Goal: Task Accomplishment & Management: Use online tool/utility

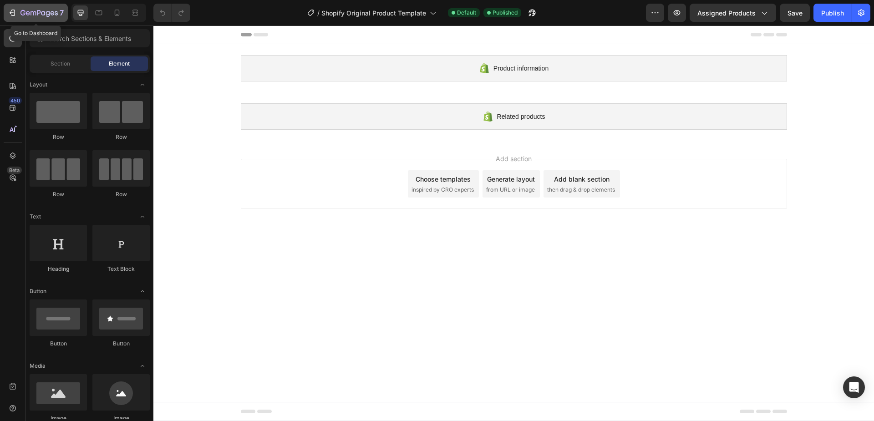
click at [17, 13] on div "7" at bounding box center [36, 12] width 56 height 11
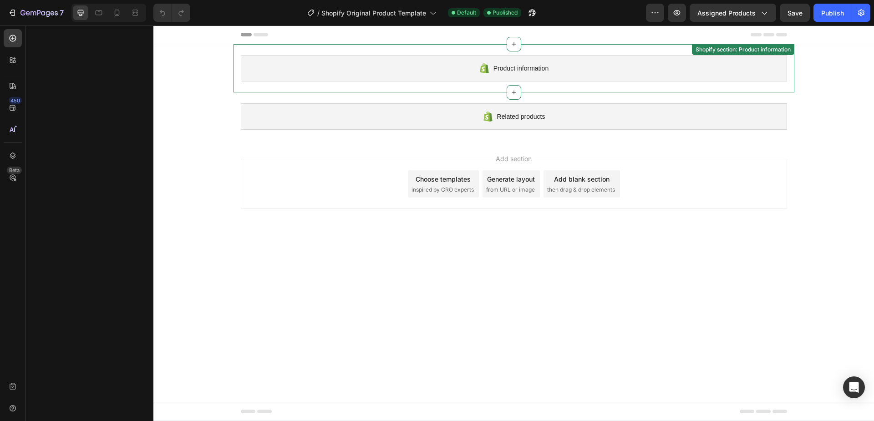
click at [498, 76] on div "Product information" at bounding box center [514, 68] width 546 height 26
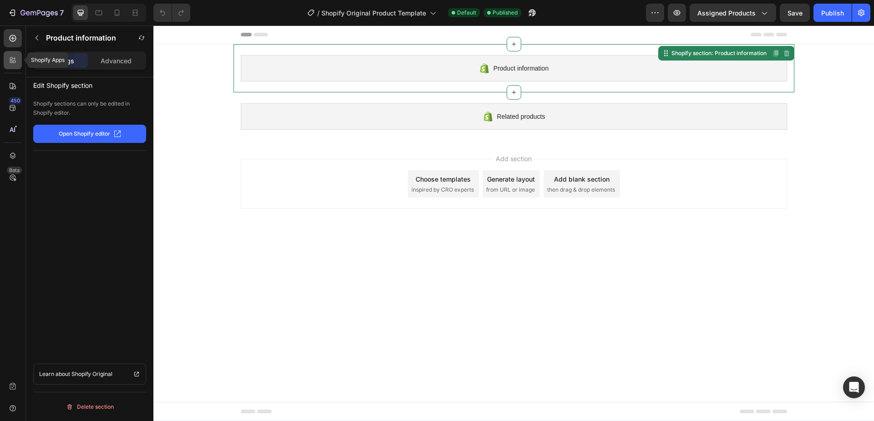
click at [11, 57] on icon at bounding box center [11, 58] width 3 height 3
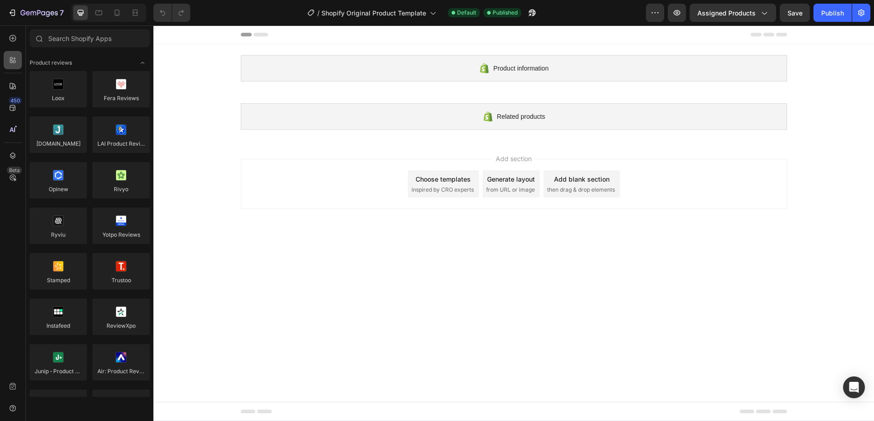
click at [14, 61] on icon at bounding box center [14, 62] width 3 height 3
click at [15, 38] on icon at bounding box center [12, 38] width 9 height 9
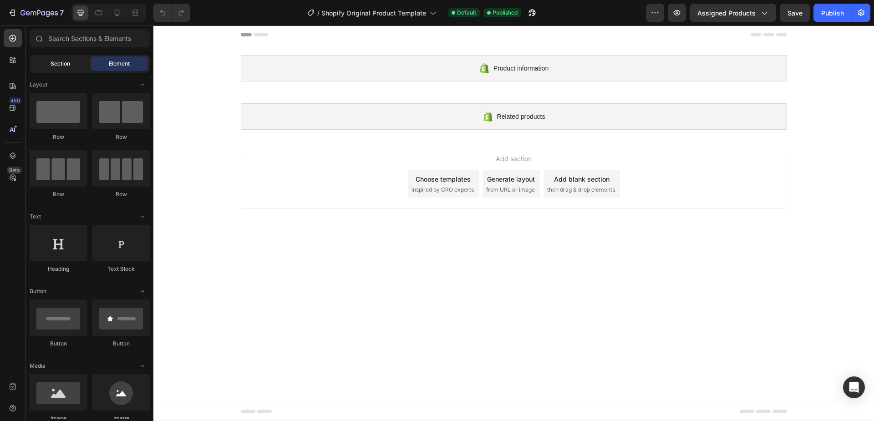
click at [67, 61] on span "Section" at bounding box center [61, 64] width 20 height 8
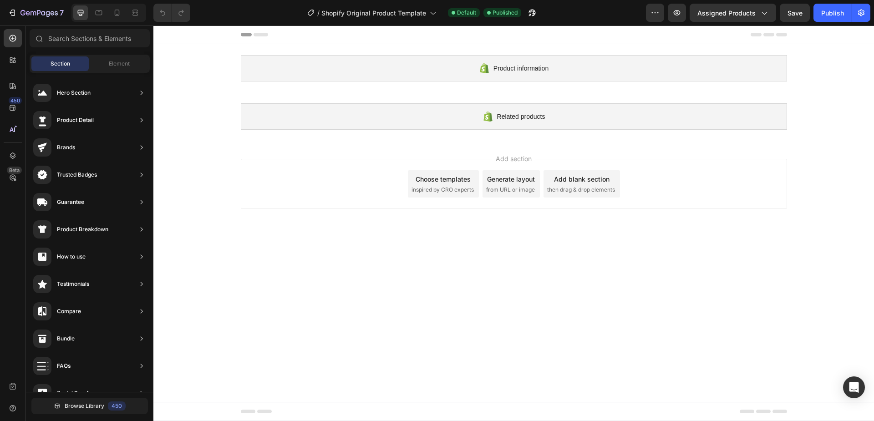
click at [381, 166] on div "Add section Choose templates inspired by CRO experts Generate layout from URL o…" at bounding box center [514, 184] width 546 height 50
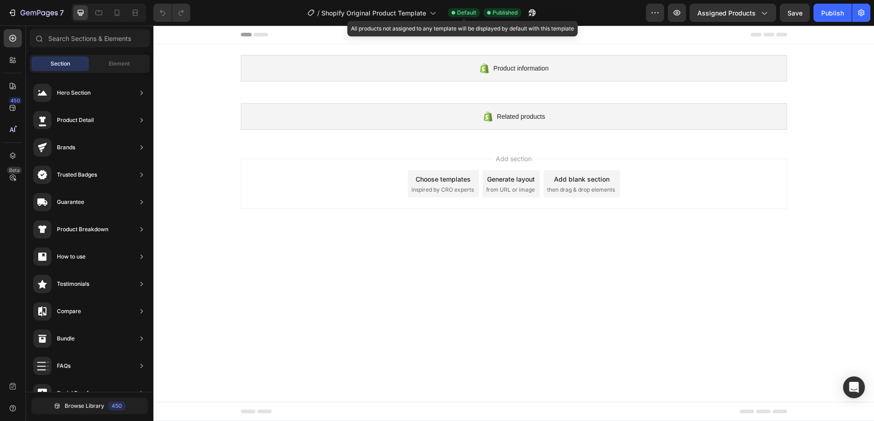
click at [467, 14] on span "Default" at bounding box center [466, 13] width 19 height 8
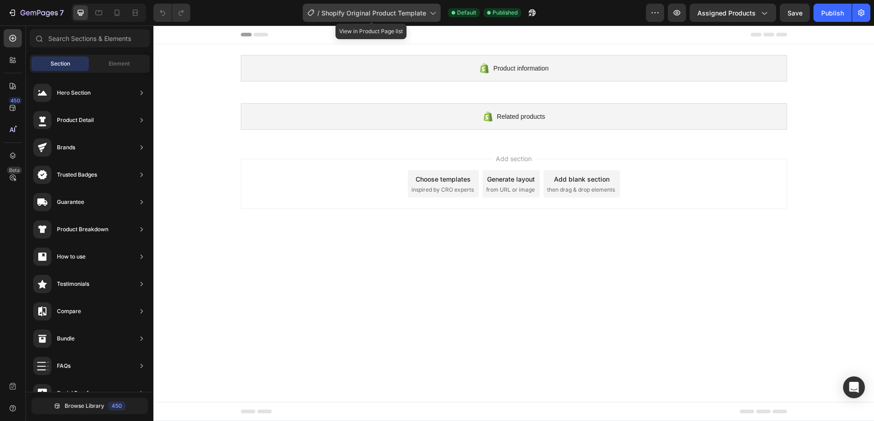
click at [422, 14] on span "Shopify Original Product Template" at bounding box center [373, 13] width 105 height 10
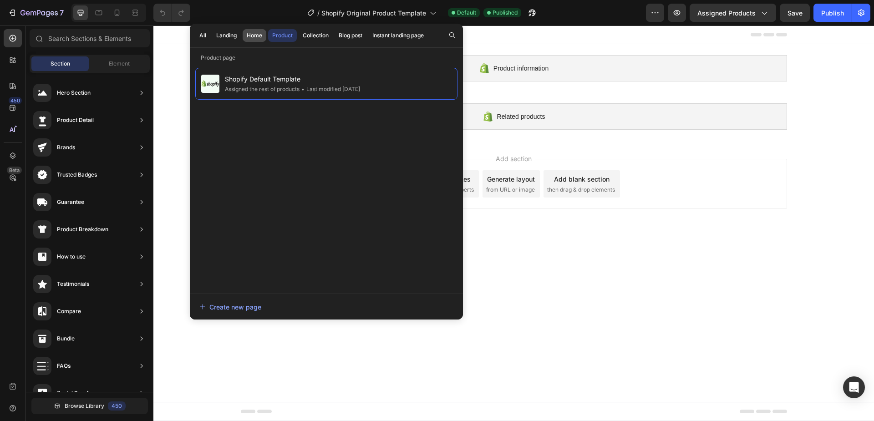
click at [249, 36] on div "Home" at bounding box center [254, 35] width 15 height 8
click at [280, 34] on div "Product" at bounding box center [282, 35] width 20 height 8
click at [245, 303] on div "Create new page" at bounding box center [230, 307] width 62 height 10
click at [12, 11] on icon "button" at bounding box center [12, 12] width 9 height 9
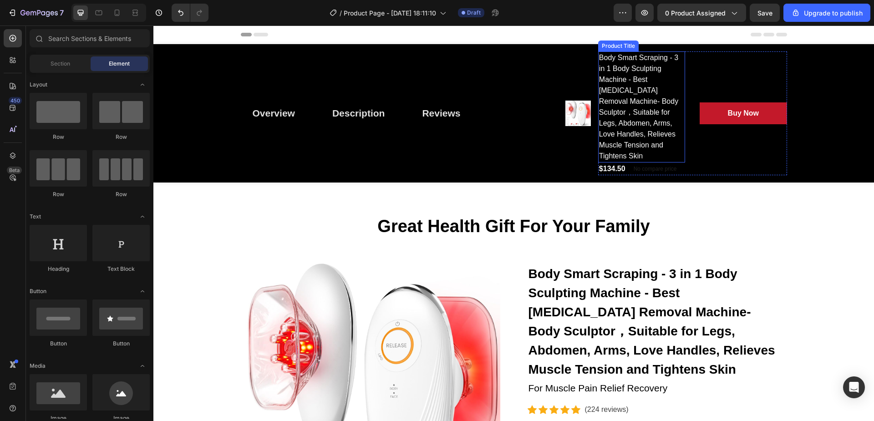
click at [617, 128] on h2 "Body Smart Scraping - 3 in 1 Body Sculpting Machine - Best Cellulite Removal Ma…" at bounding box center [641, 106] width 87 height 111
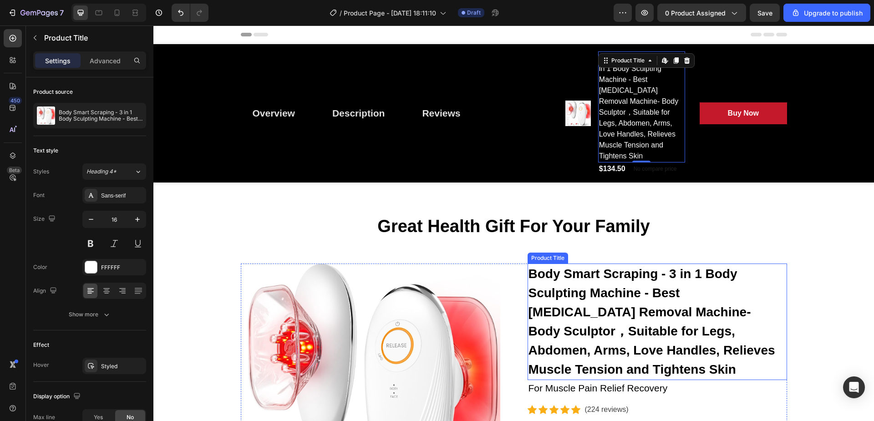
click at [631, 290] on h2 "Body Smart Scraping - 3 in 1 Body Sculpting Machine - Best Cellulite Removal Ma…" at bounding box center [657, 322] width 259 height 117
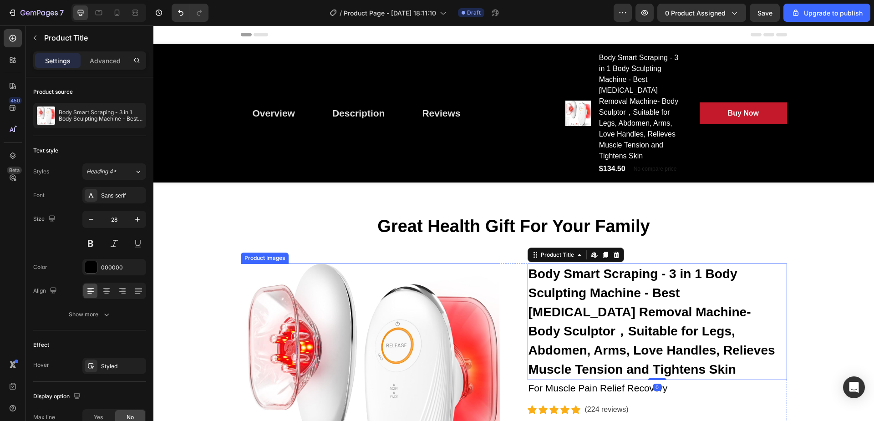
click at [305, 270] on img at bounding box center [370, 393] width 259 height 259
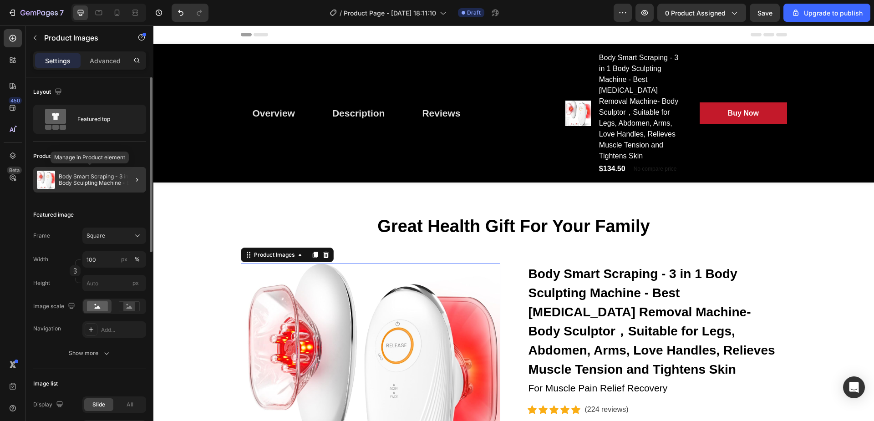
click at [81, 179] on p "Body Smart Scraping - 3 in 1 Body Sculpting Machine - Best Cellulite Removal Ma…" at bounding box center [101, 179] width 84 height 13
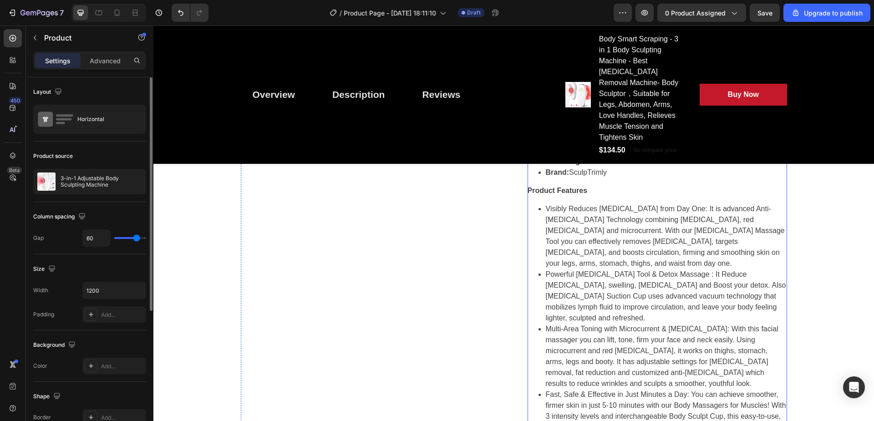
scroll to position [46, 0]
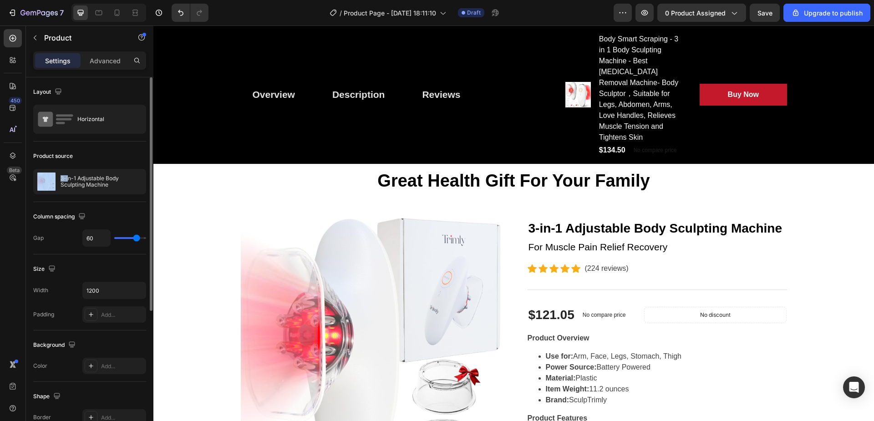
drag, startPoint x: 69, startPoint y: 178, endPoint x: 146, endPoint y: 152, distance: 81.3
click at [146, 152] on div "Layout Horizontal Product source 3-in-1 Adjustable Body Sculpting Machine Colum…" at bounding box center [89, 373] width 127 height 592
click at [101, 116] on div "Horizontal" at bounding box center [105, 119] width 56 height 21
click at [105, 156] on div "Product source" at bounding box center [89, 156] width 113 height 15
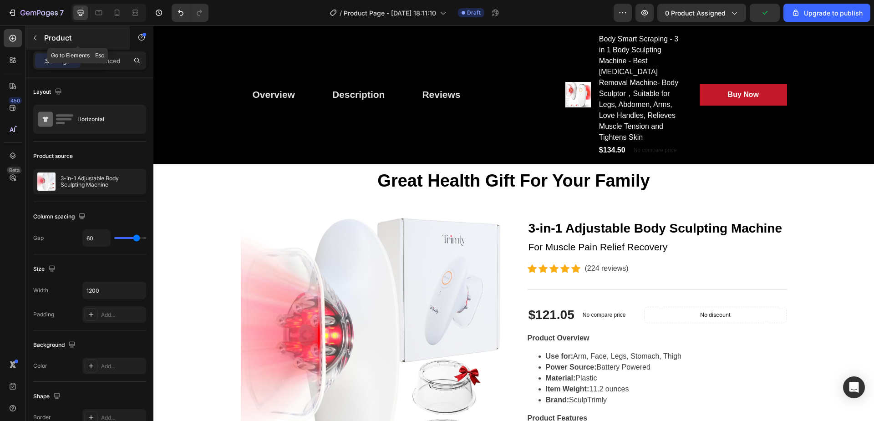
click at [32, 36] on icon "button" at bounding box center [34, 37] width 7 height 7
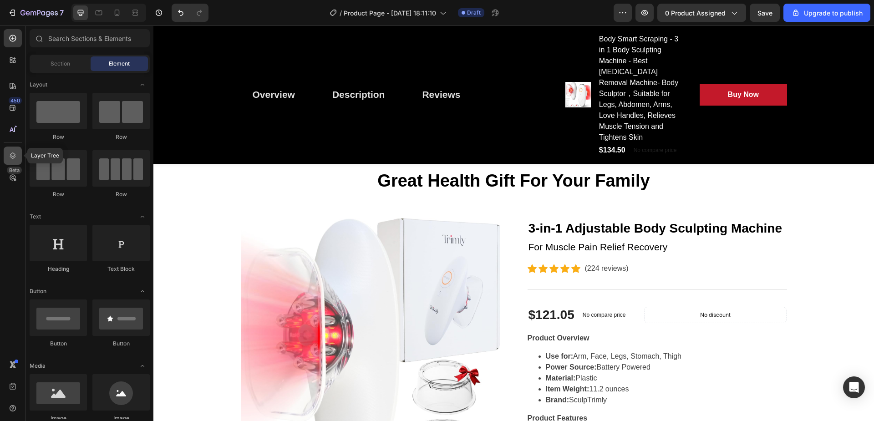
click at [16, 151] on icon at bounding box center [12, 155] width 9 height 9
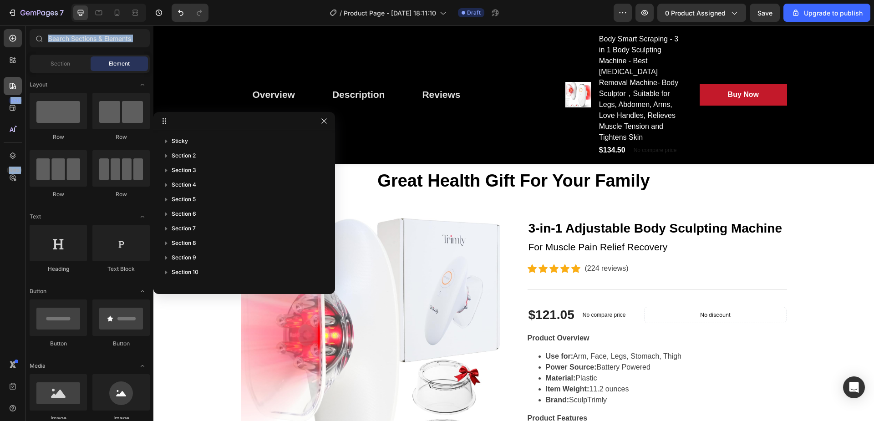
drag, startPoint x: 12, startPoint y: 54, endPoint x: 10, endPoint y: 81, distance: 27.0
click at [10, 81] on div "450 Beta" at bounding box center [13, 192] width 18 height 326
click at [12, 85] on icon at bounding box center [12, 85] width 9 height 9
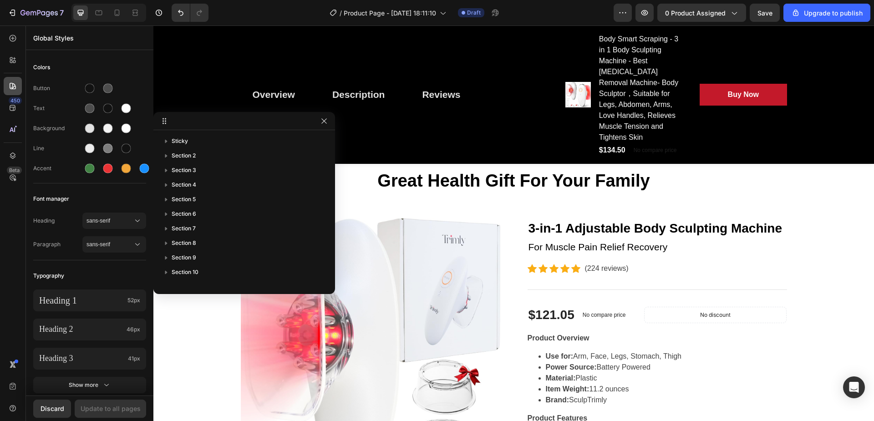
click at [12, 85] on icon at bounding box center [12, 85] width 9 height 9
click at [14, 64] on icon at bounding box center [12, 60] width 9 height 9
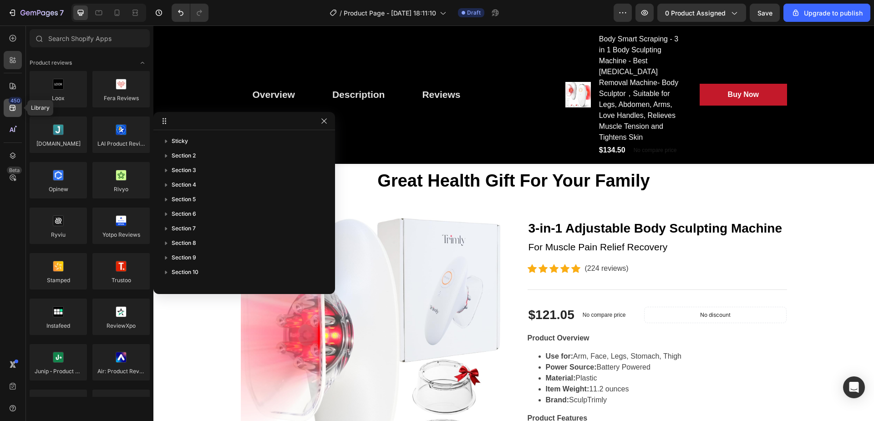
click at [9, 108] on icon at bounding box center [12, 107] width 9 height 9
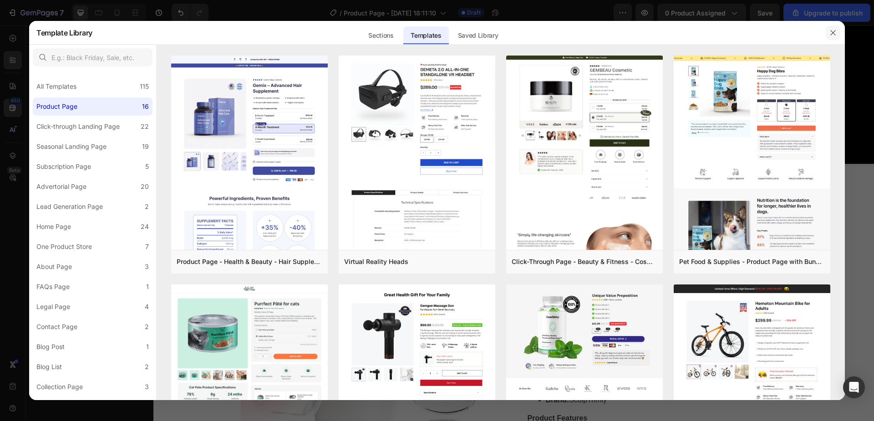
click at [831, 29] on icon "button" at bounding box center [832, 32] width 7 height 7
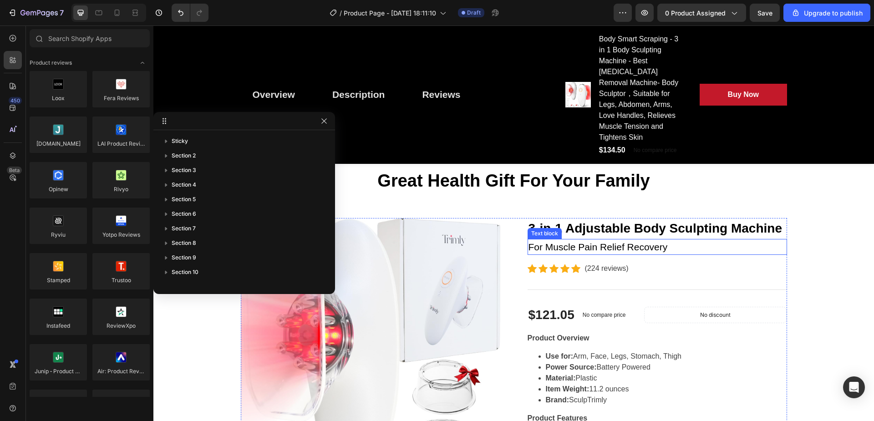
scroll to position [91, 0]
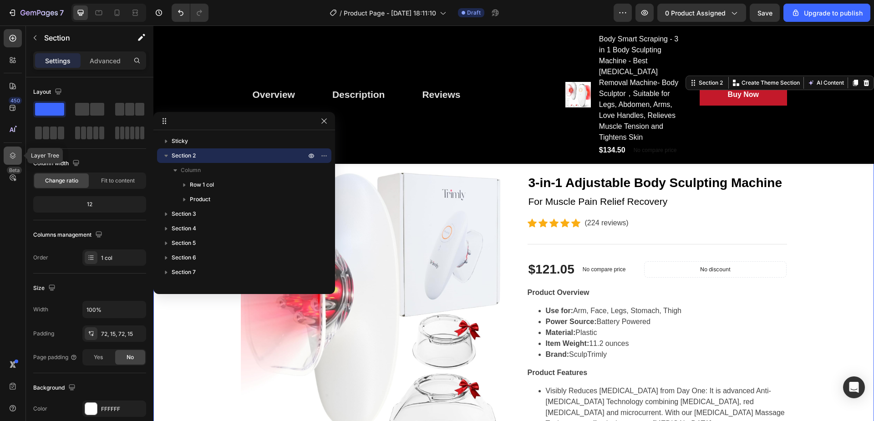
click at [11, 153] on icon at bounding box center [13, 155] width 6 height 6
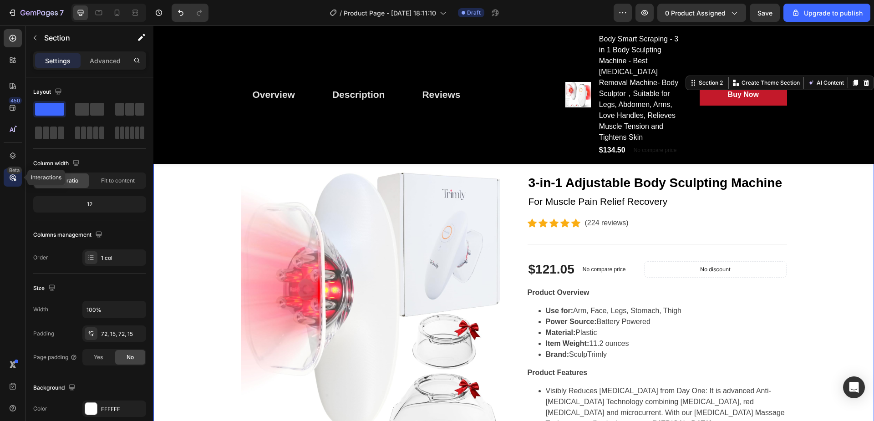
click at [11, 177] on icon at bounding box center [12, 177] width 9 height 9
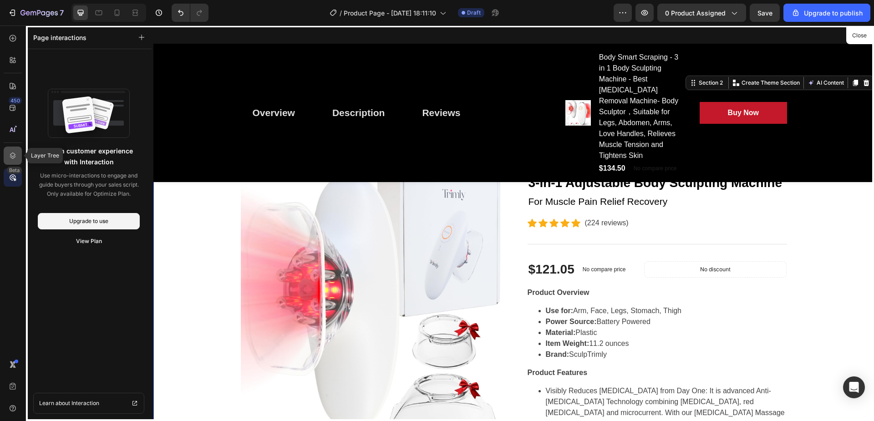
click at [9, 158] on icon at bounding box center [12, 155] width 9 height 9
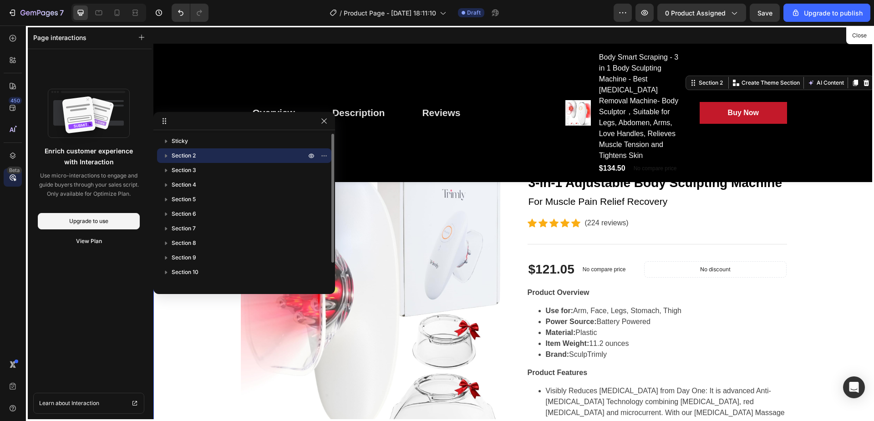
click at [203, 158] on p "Section 2" at bounding box center [240, 155] width 136 height 9
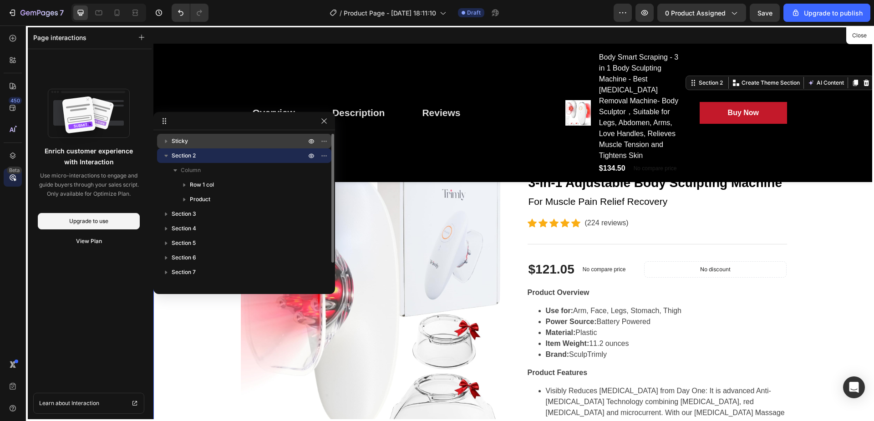
scroll to position [120, 0]
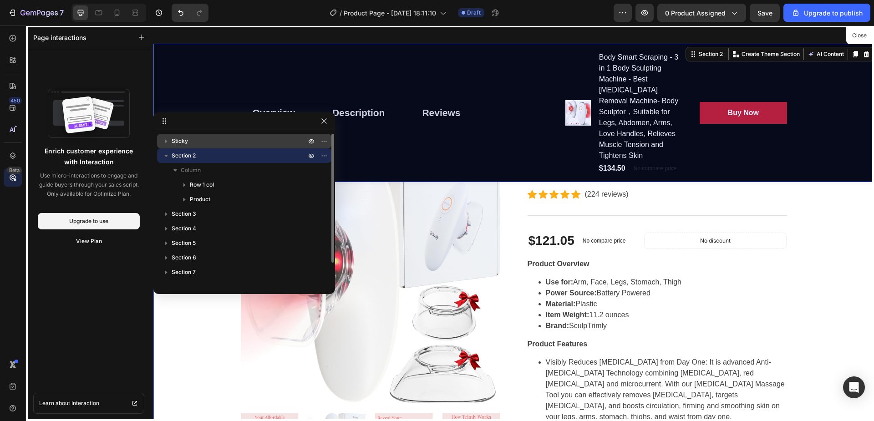
click at [198, 142] on p "Sticky" at bounding box center [240, 141] width 136 height 9
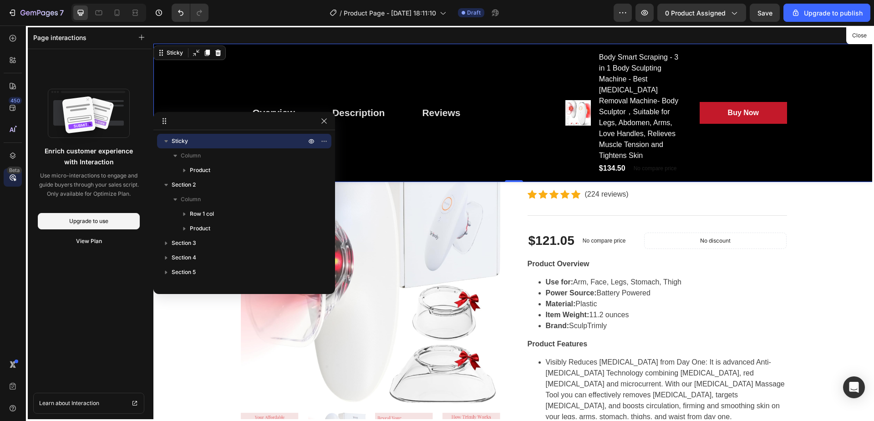
click at [818, 155] on div at bounding box center [513, 223] width 721 height 396
click at [318, 123] on div at bounding box center [244, 121] width 182 height 18
click at [323, 123] on icon "button" at bounding box center [323, 120] width 7 height 7
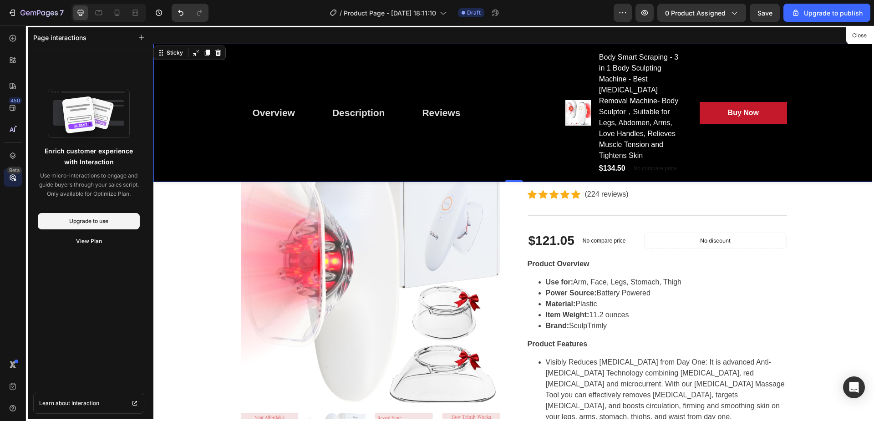
click at [227, 142] on div at bounding box center [513, 223] width 721 height 396
click at [217, 39] on div at bounding box center [513, 223] width 721 height 396
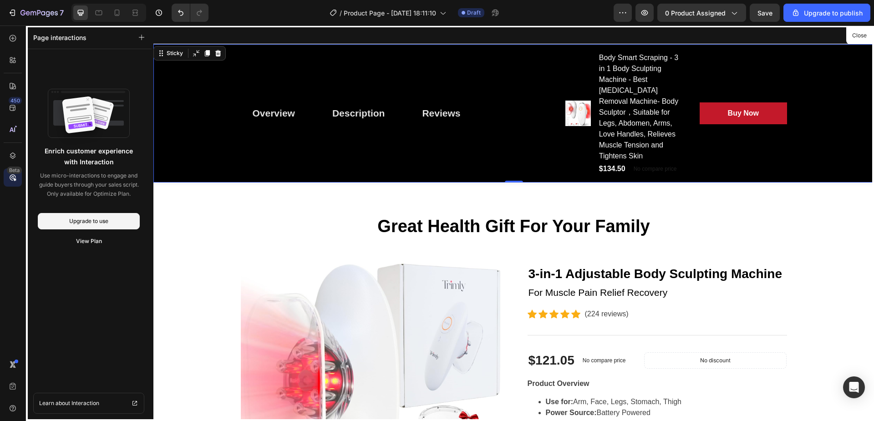
click at [613, 129] on div at bounding box center [513, 223] width 721 height 396
click at [443, 108] on div at bounding box center [513, 223] width 721 height 396
click at [369, 112] on div at bounding box center [513, 223] width 721 height 396
click at [277, 107] on div at bounding box center [513, 223] width 721 height 396
click at [196, 51] on div at bounding box center [513, 223] width 721 height 396
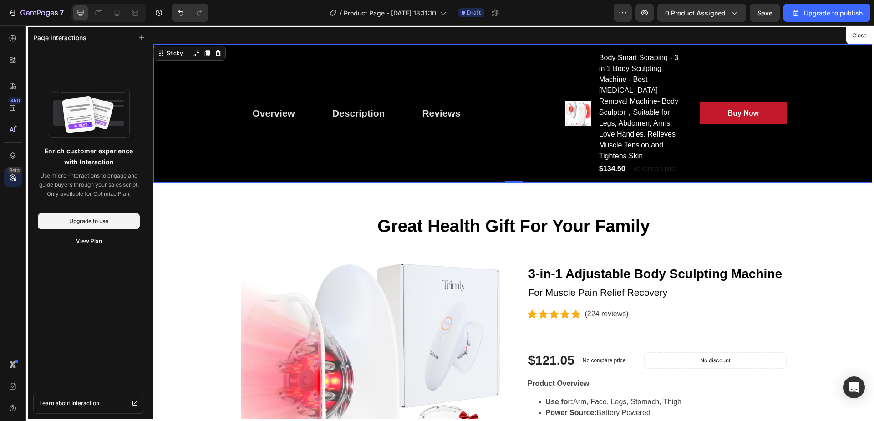
click at [194, 56] on div at bounding box center [513, 223] width 721 height 396
click at [219, 55] on div at bounding box center [513, 223] width 721 height 396
click at [861, 40] on button "Close" at bounding box center [859, 35] width 22 height 13
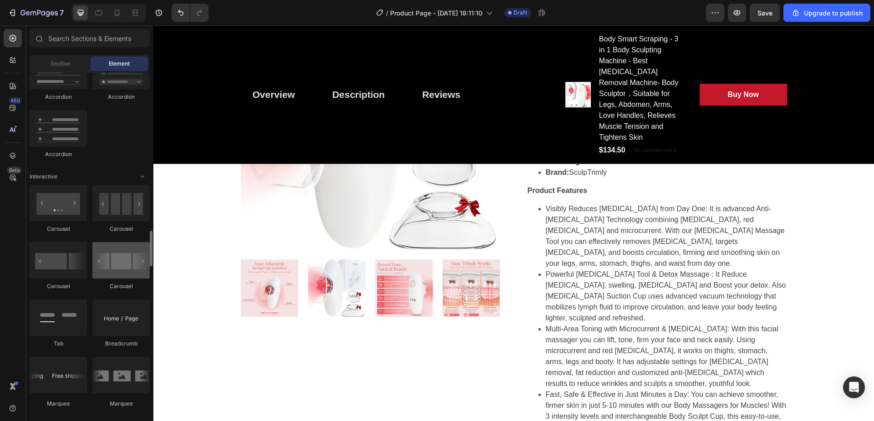
scroll to position [1092, 0]
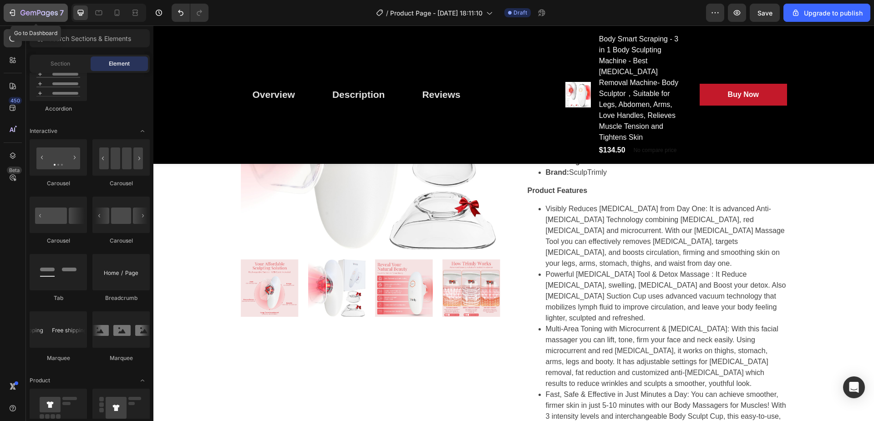
click at [15, 11] on icon "button" at bounding box center [13, 13] width 4 height 6
